Goal: Task Accomplishment & Management: Manage account settings

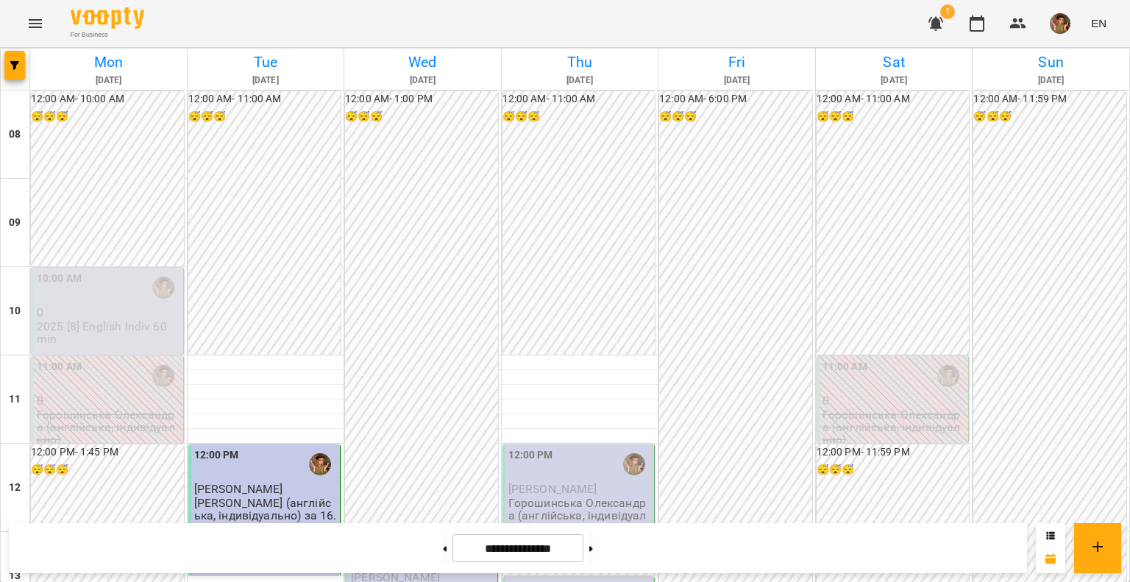
scroll to position [294, 0]
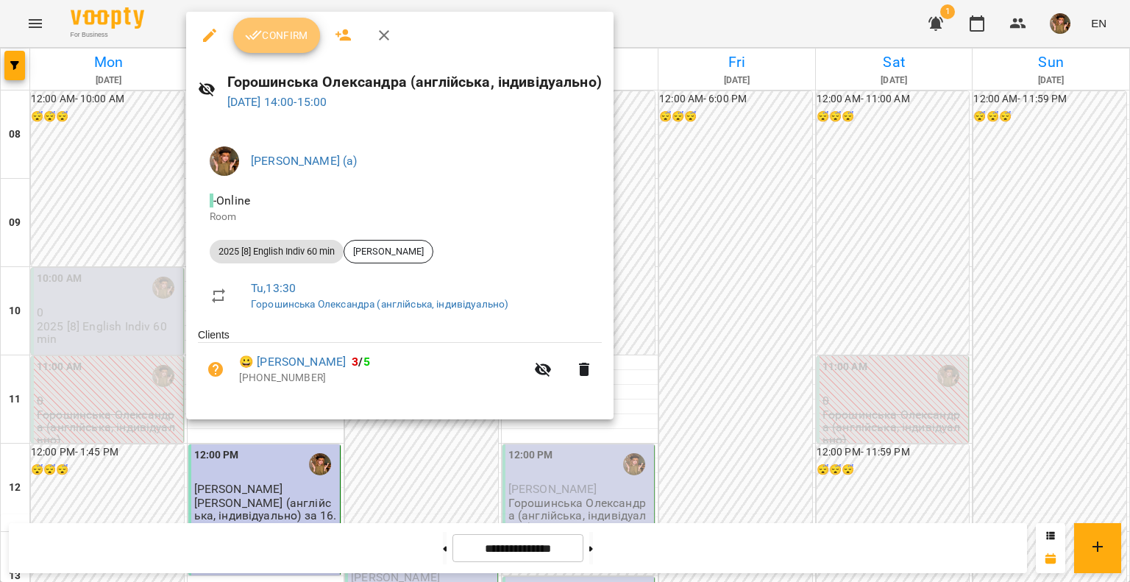
click at [280, 38] on span "Confirm" at bounding box center [276, 35] width 63 height 18
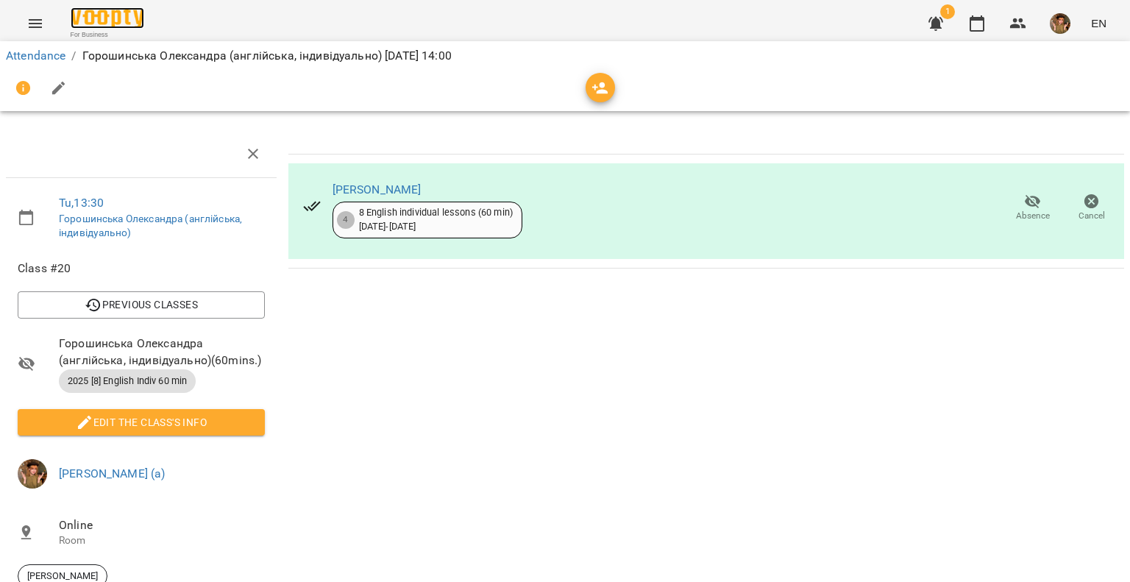
click at [110, 11] on img at bounding box center [108, 17] width 74 height 21
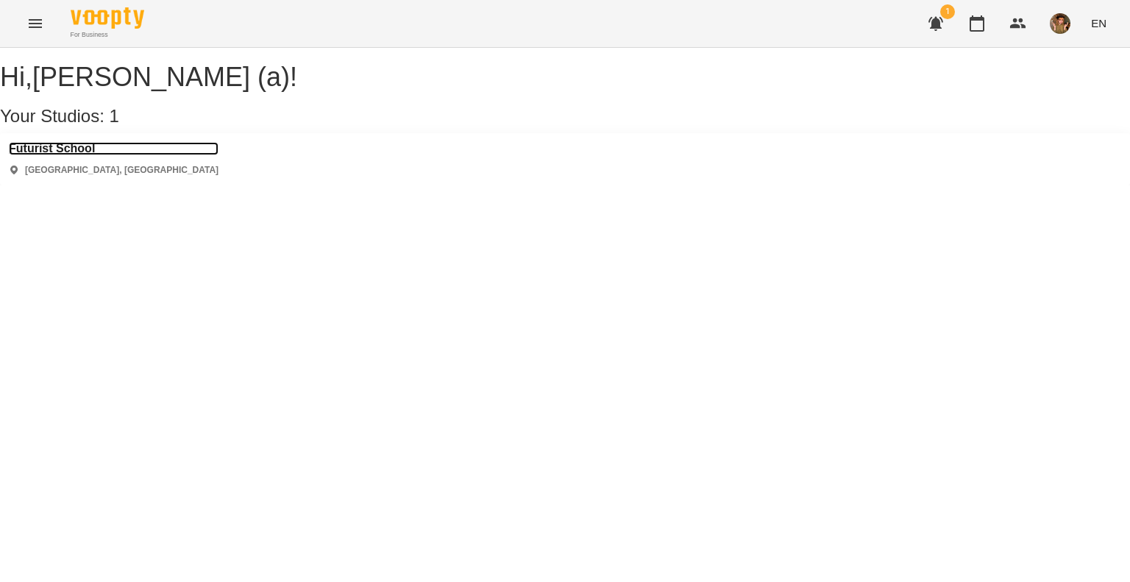
click at [43, 155] on h3 "Futurist School" at bounding box center [114, 148] width 210 height 13
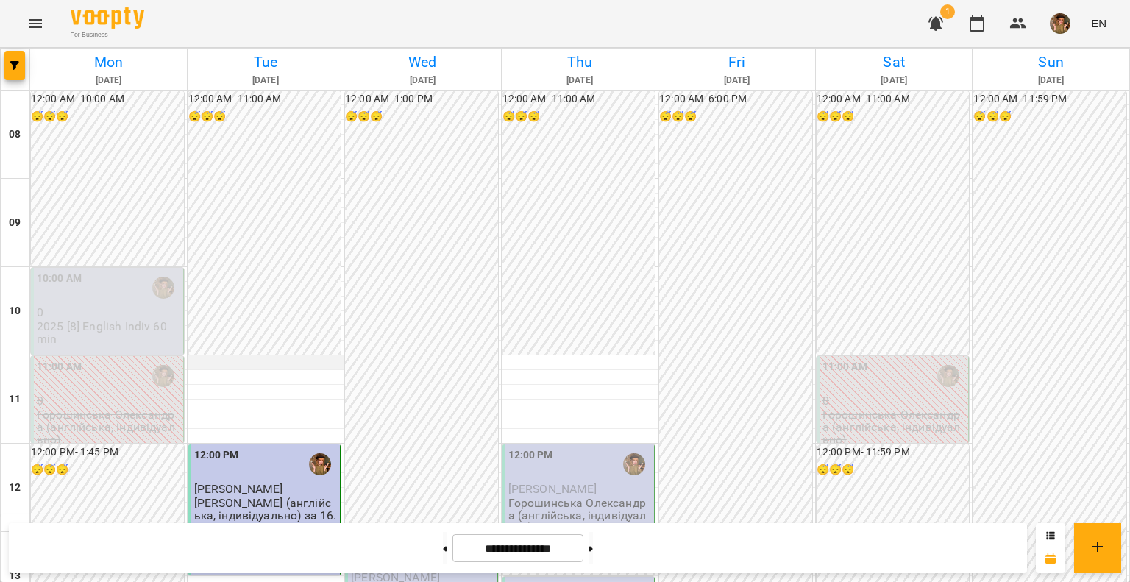
scroll to position [441, 0]
click at [1063, 24] on img "button" at bounding box center [1060, 23] width 21 height 21
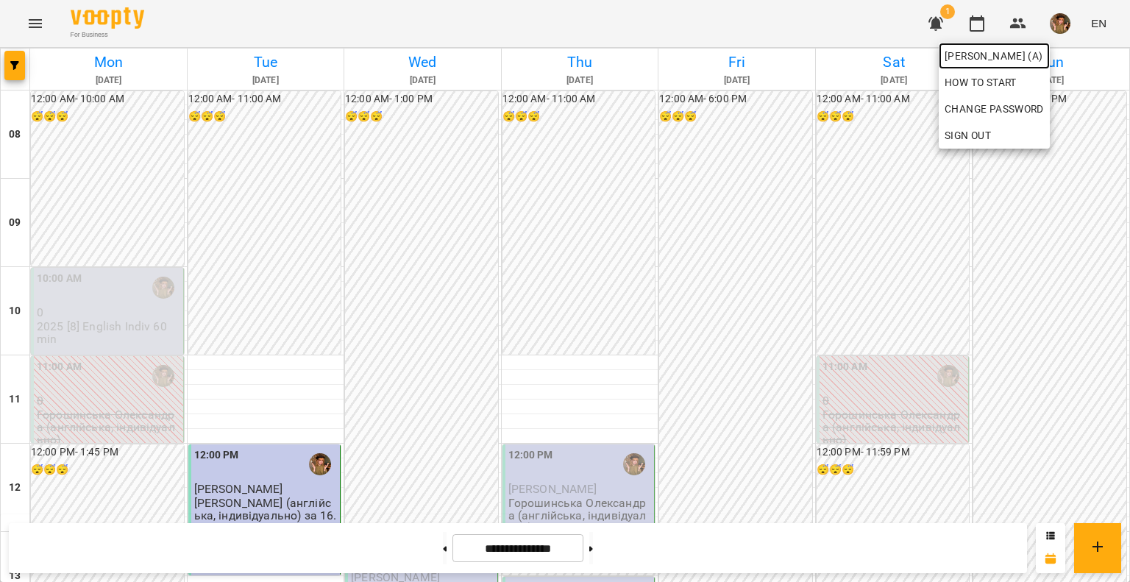
click at [1044, 57] on span "[PERSON_NAME] (а)" at bounding box center [994, 56] width 99 height 18
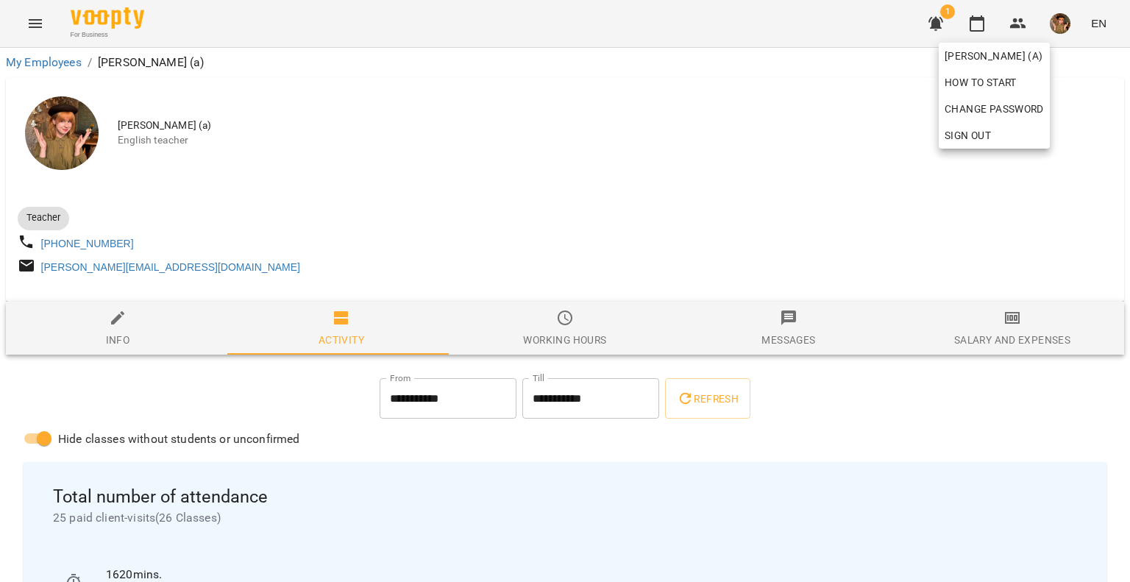
click at [236, 416] on div at bounding box center [565, 291] width 1130 height 582
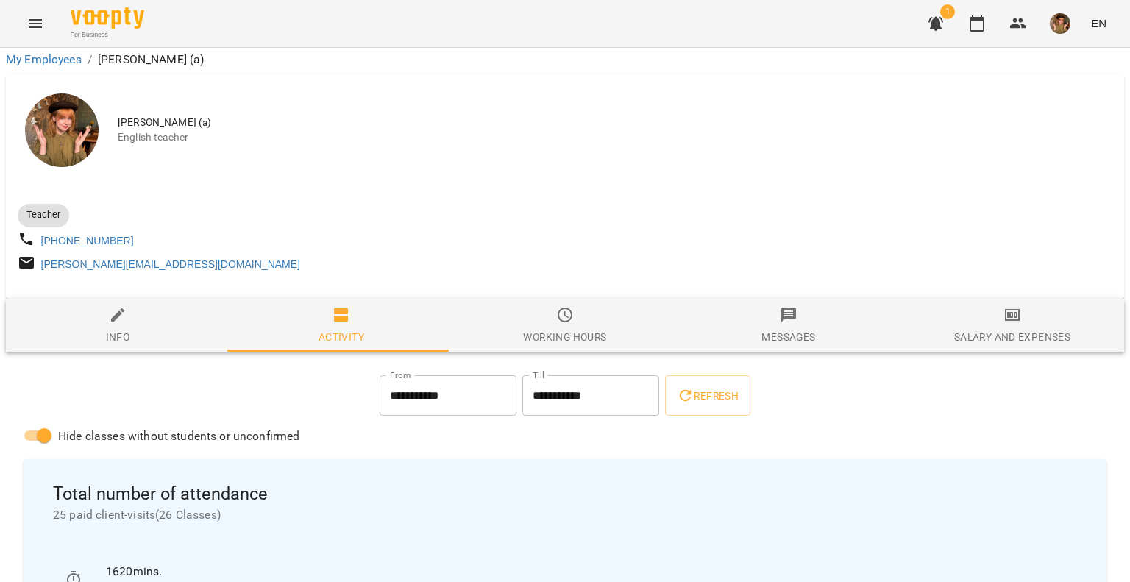
scroll to position [515, 0]
